Goal: Entertainment & Leisure: Browse casually

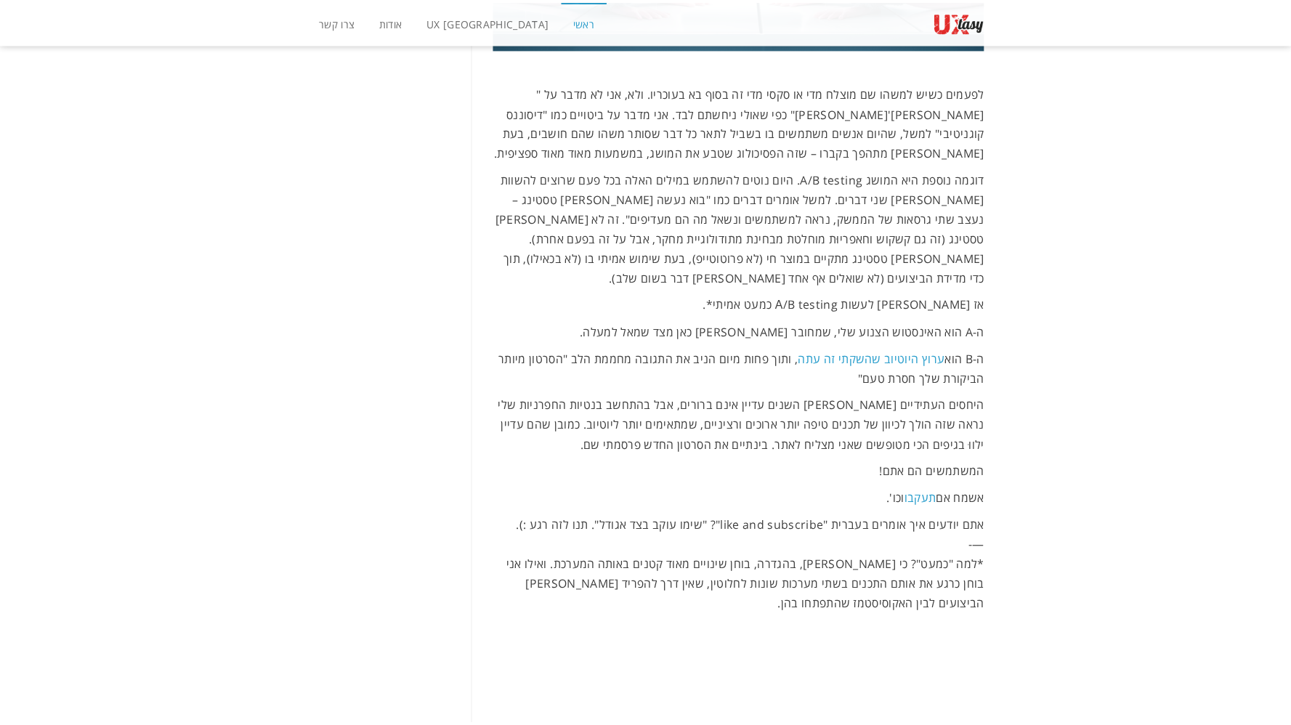
scroll to position [1131, 0]
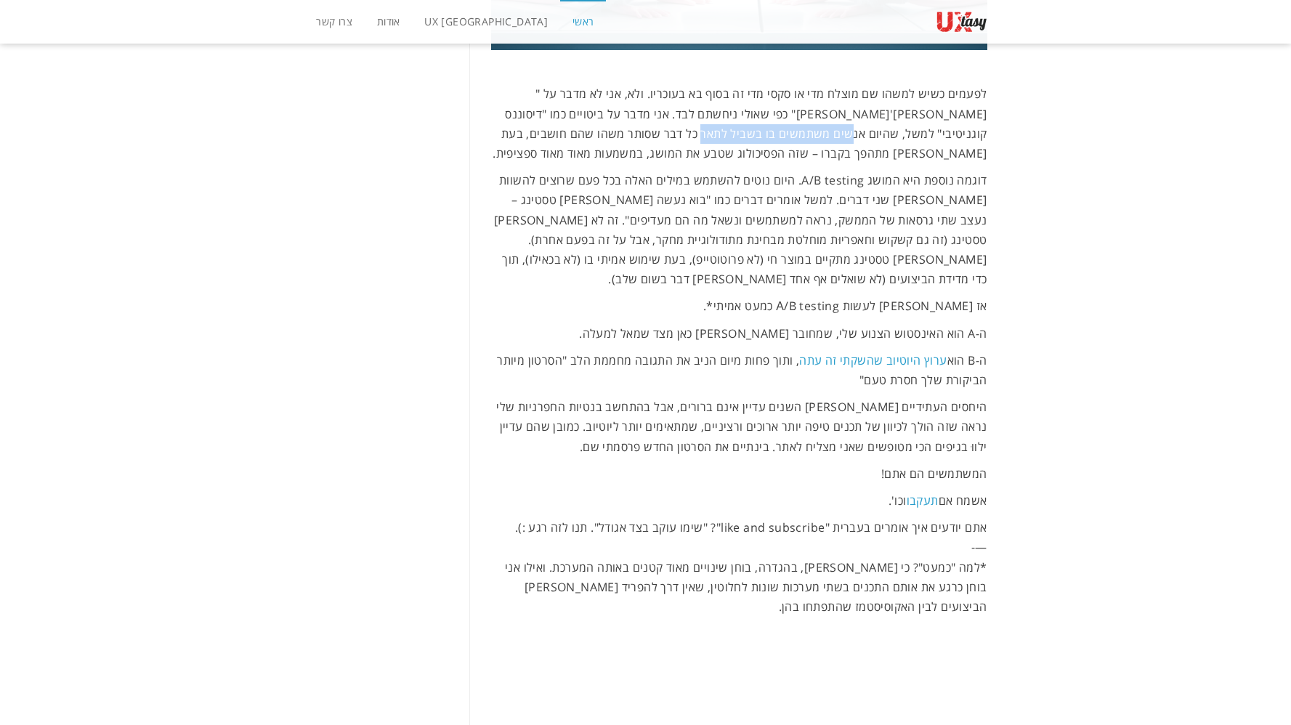
drag, startPoint x: 936, startPoint y: 137, endPoint x: 800, endPoint y: 138, distance: 135.8
click at [800, 138] on p "לפעמים כשיש למשהו שם מוצלח מדי או סקסי מדי זה בסוף בא בעוכריו. ולא, אני לא מדבר…" at bounding box center [739, 123] width 496 height 79
click at [770, 140] on p "לפעמים כשיש למשהו שם מוצלח מדי או סקסי מדי זה בסוף בא בעוכריו. ולא, אני לא מדבר…" at bounding box center [739, 123] width 496 height 79
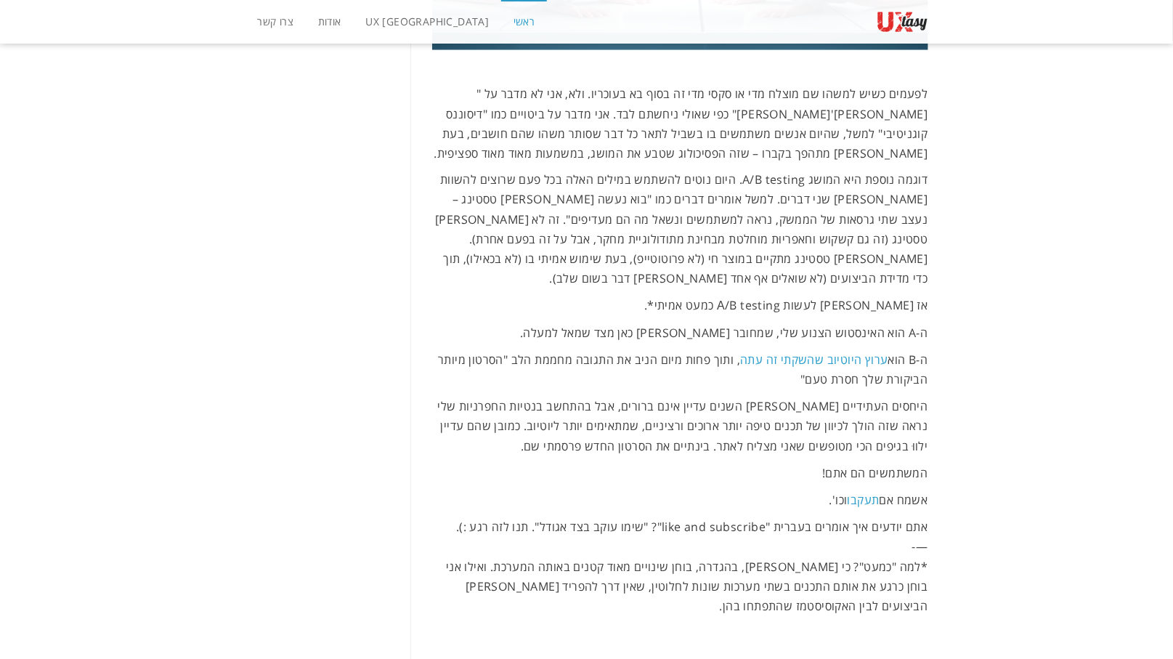
scroll to position [1130, 0]
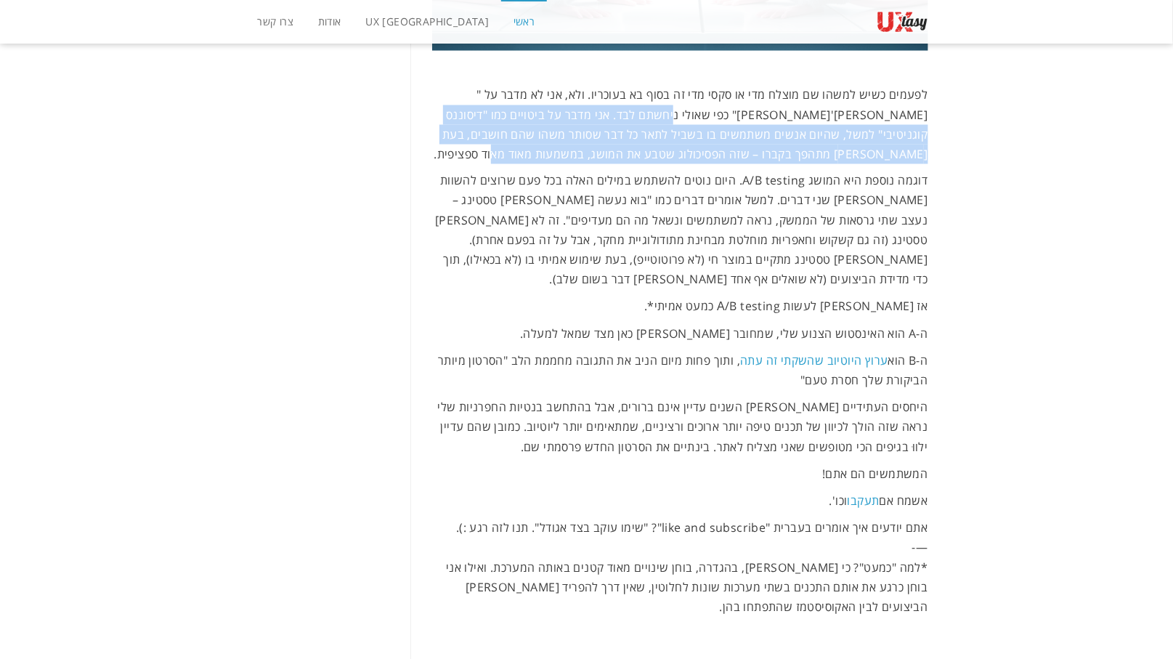
drag, startPoint x: 758, startPoint y: 112, endPoint x: 615, endPoint y: 151, distance: 149.1
click at [615, 151] on p "לפעמים כשיש למשהו שם מוצלח מדי או סקסי מדי זה בסוף בא בעוכריו. ולא, אני לא מדבר…" at bounding box center [680, 124] width 496 height 79
click at [745, 121] on p "לפעמים כשיש למשהו שם מוצלח מדי או סקסי מדי זה בסוף בא בעוכריו. ולא, אני לא מדבר…" at bounding box center [680, 124] width 496 height 79
drag, startPoint x: 547, startPoint y: 119, endPoint x: 615, endPoint y: 147, distance: 73.6
click at [556, 145] on p "לפעמים כשיש למשהו שם מוצלח מדי או סקסי מדי זה בסוף בא בעוכריו. ולא, אני לא מדבר…" at bounding box center [680, 124] width 496 height 79
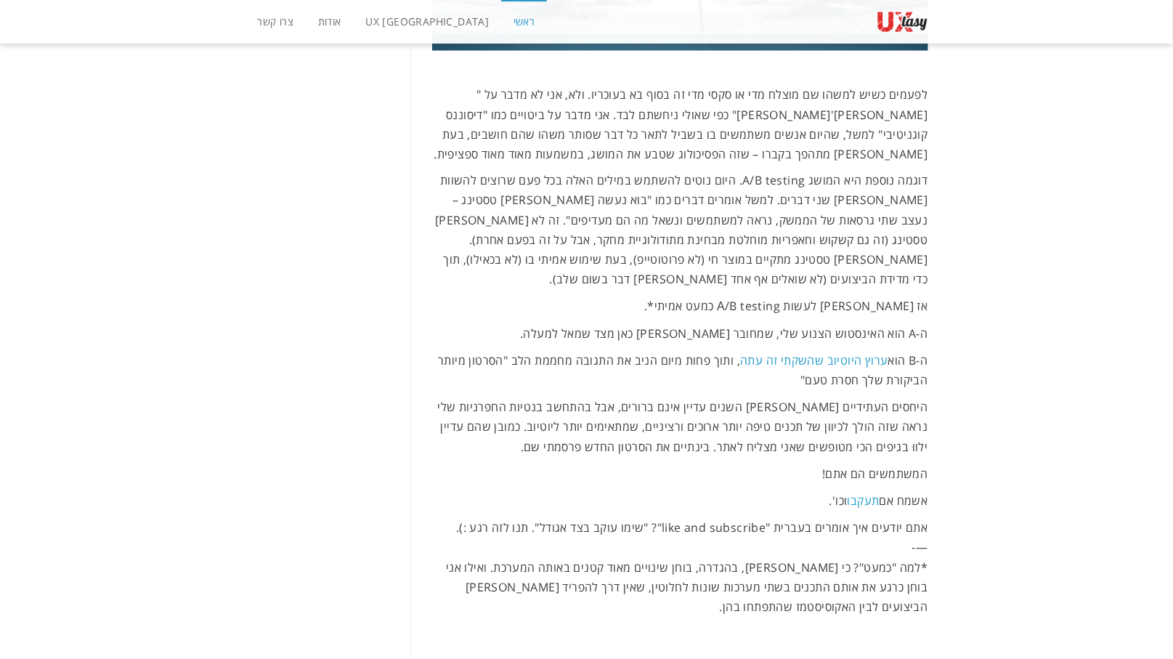
click at [633, 150] on p "לפעמים כשיש למשהו שם מוצלח מדי או סקסי מדי זה בסוף בא בעוכריו. ולא, אני לא מדבר…" at bounding box center [680, 124] width 496 height 79
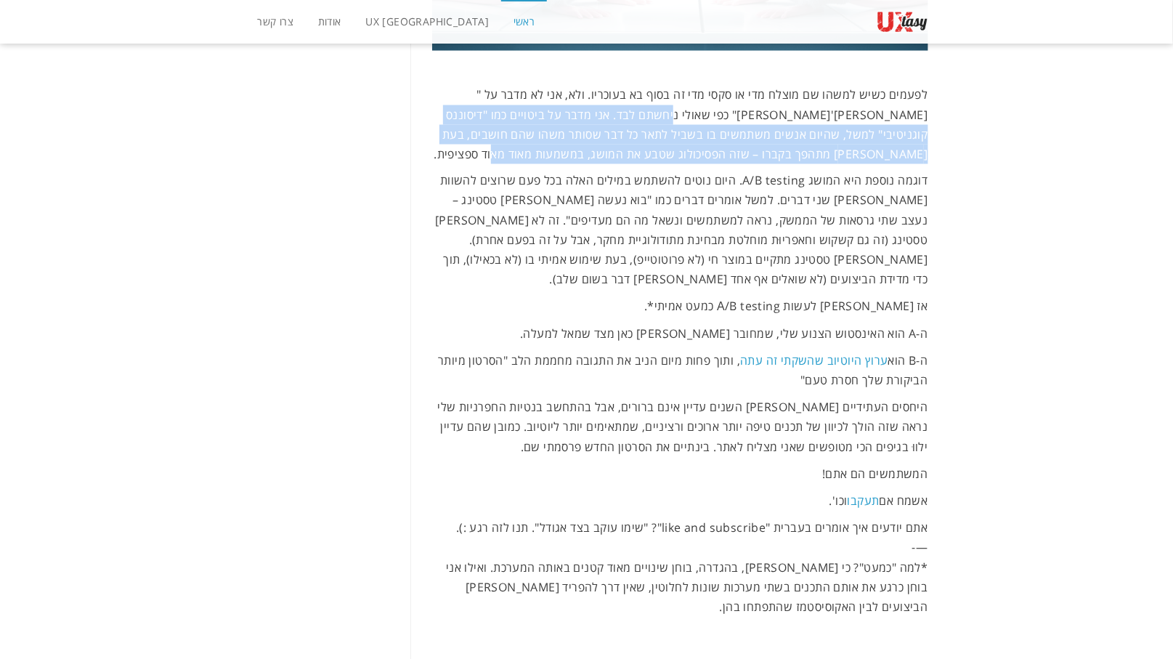
drag, startPoint x: 756, startPoint y: 113, endPoint x: 607, endPoint y: 153, distance: 154.4
click at [607, 153] on p "לפעמים כשיש למשהו שם מוצלח מדי או סקסי מדי זה בסוף בא בעוכריו. ולא, אני לא מדבר…" at bounding box center [680, 124] width 496 height 79
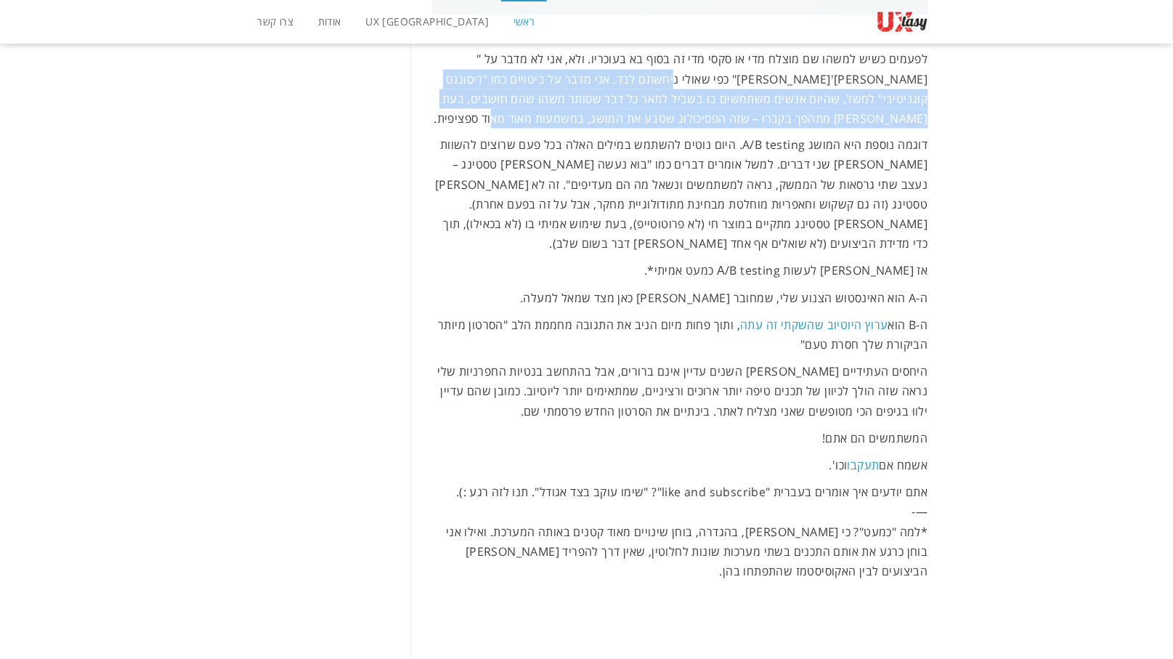
scroll to position [1162, 0]
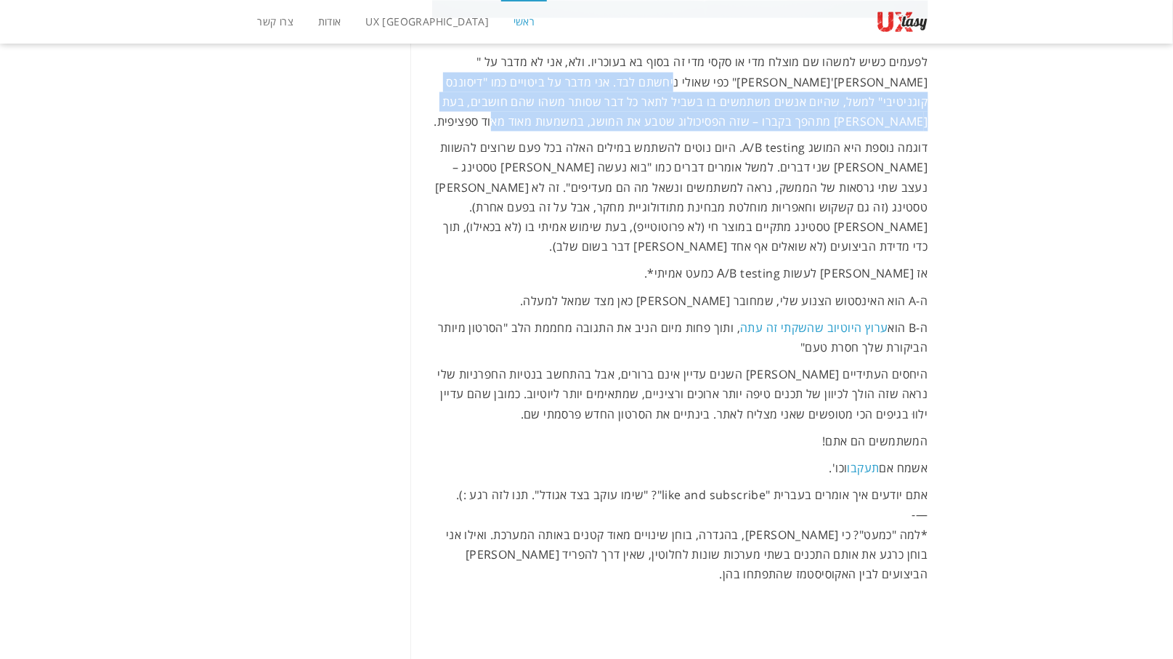
click at [608, 118] on p "לפעמים כשיש למשהו שם מוצלח מדי או סקסי מדי זה בסוף בא בעוכריו. ולא, אני לא מדבר…" at bounding box center [680, 91] width 496 height 79
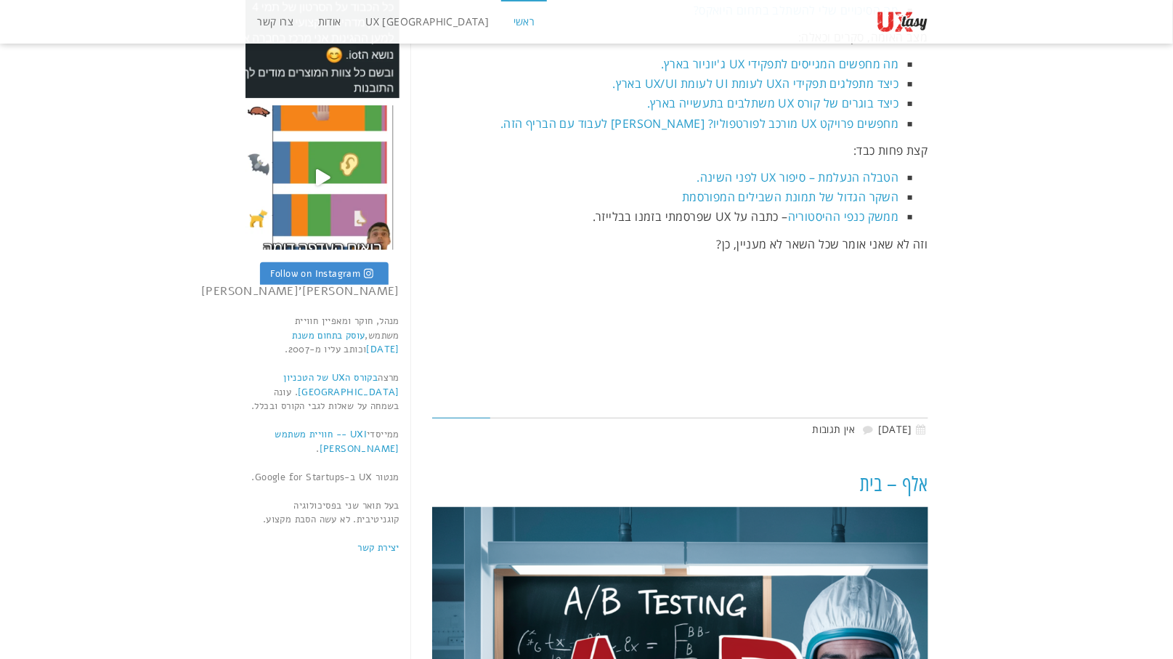
scroll to position [135, 0]
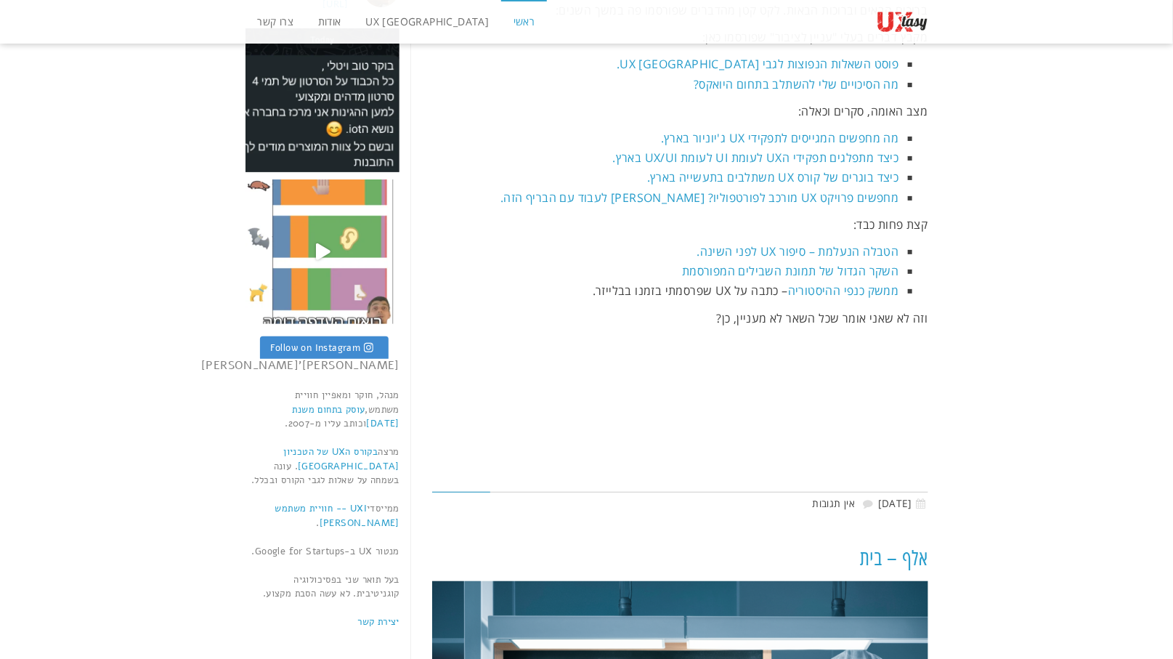
click at [347, 269] on img at bounding box center [323, 251] width 155 height 145
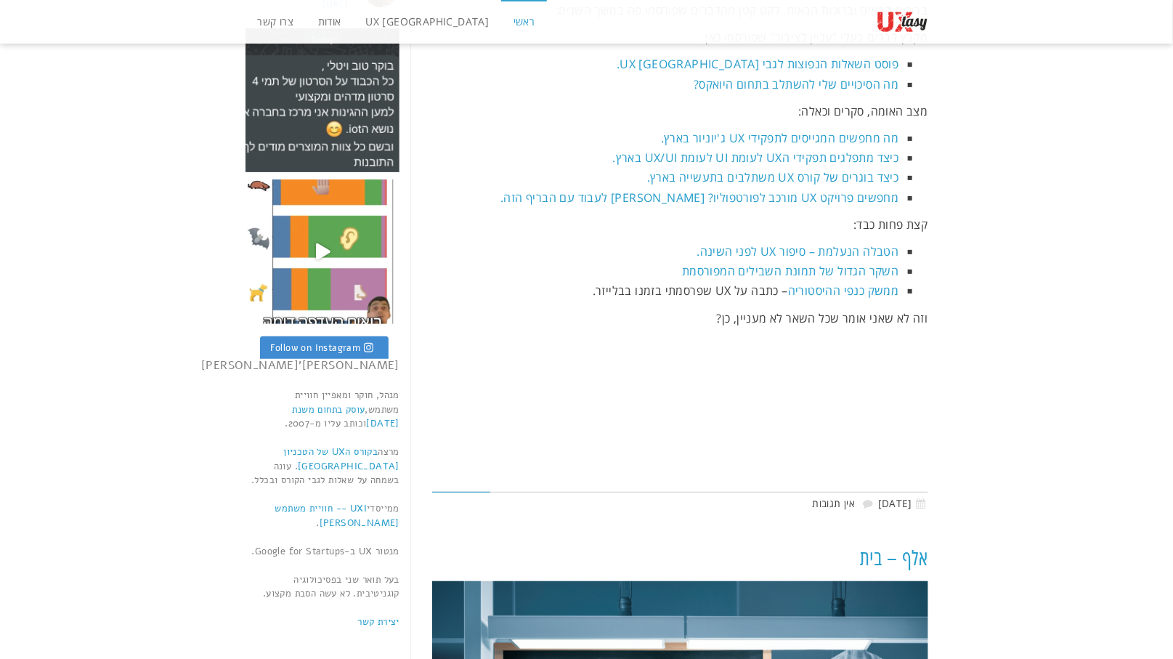
scroll to position [0, 0]
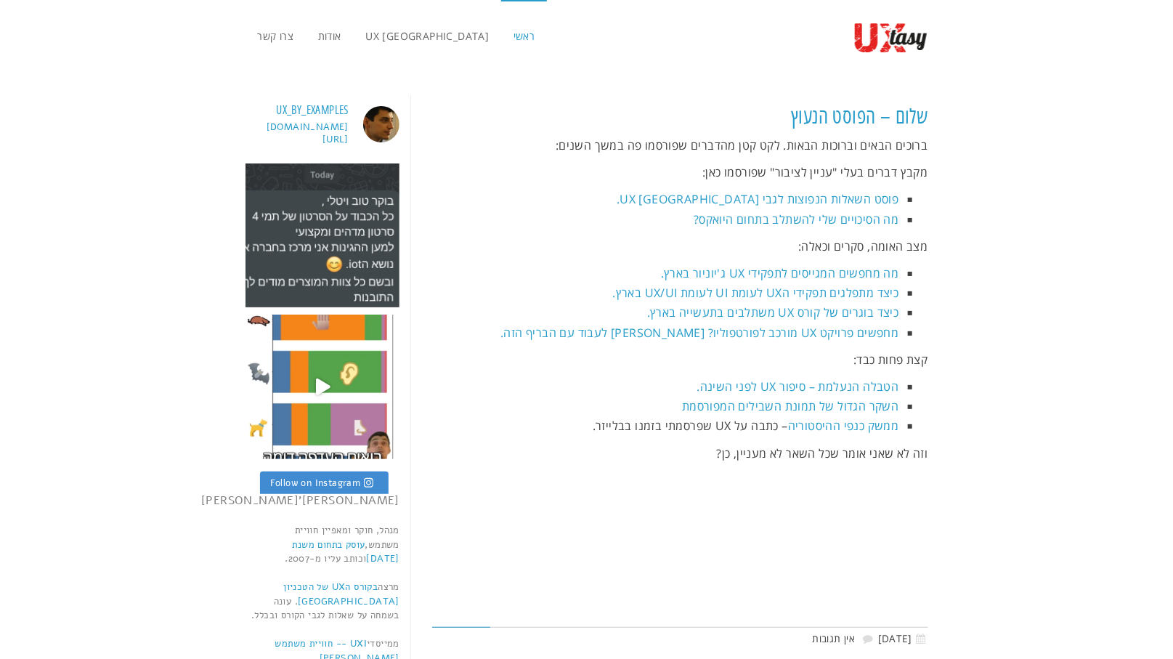
click at [339, 280] on img at bounding box center [323, 235] width 155 height 145
click at [299, 384] on img at bounding box center [323, 387] width 155 height 145
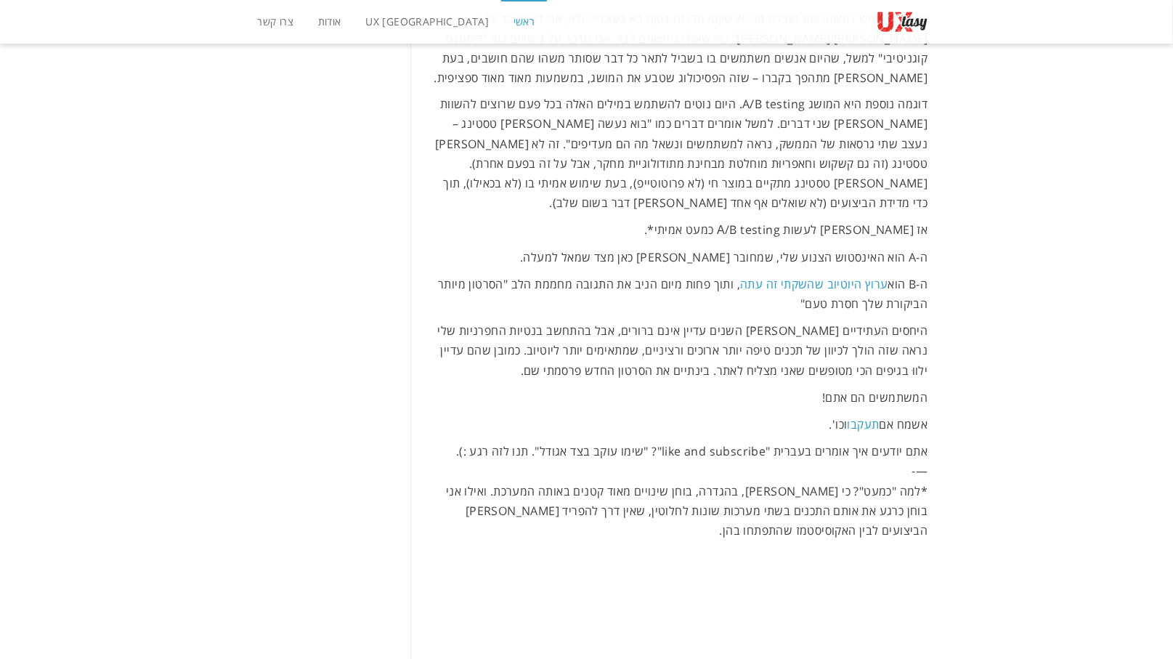
scroll to position [1196, 0]
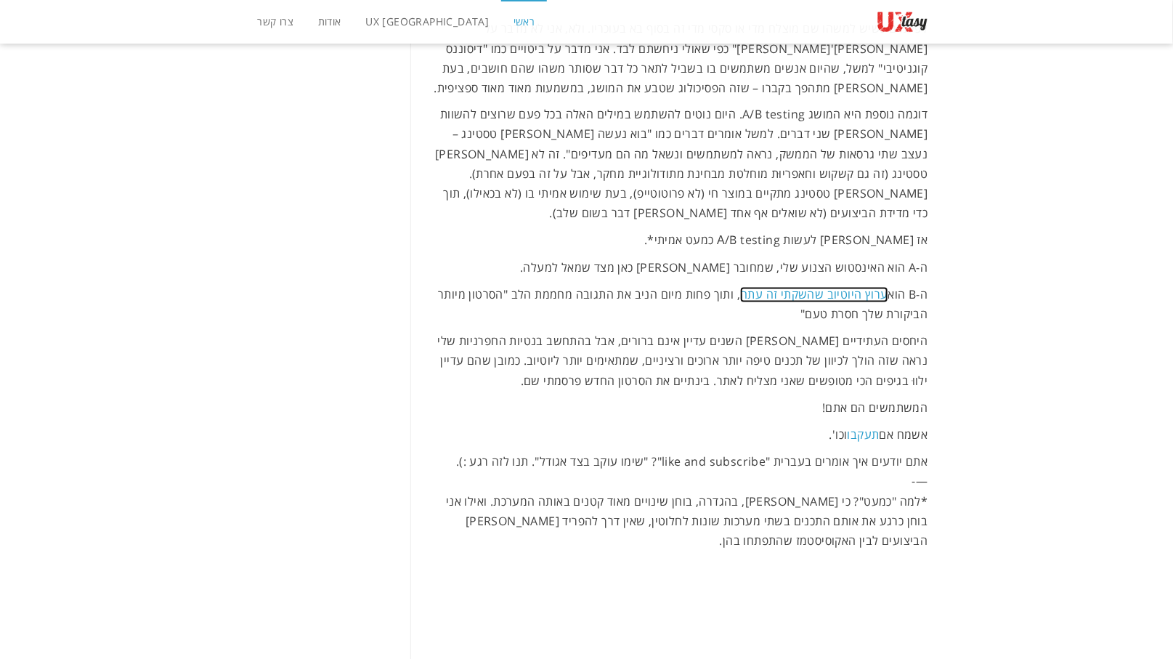
click at [859, 287] on link "ערוץ היוטיוב שהשקתי זה עתה" at bounding box center [813, 295] width 147 height 16
